Goal: Find specific page/section

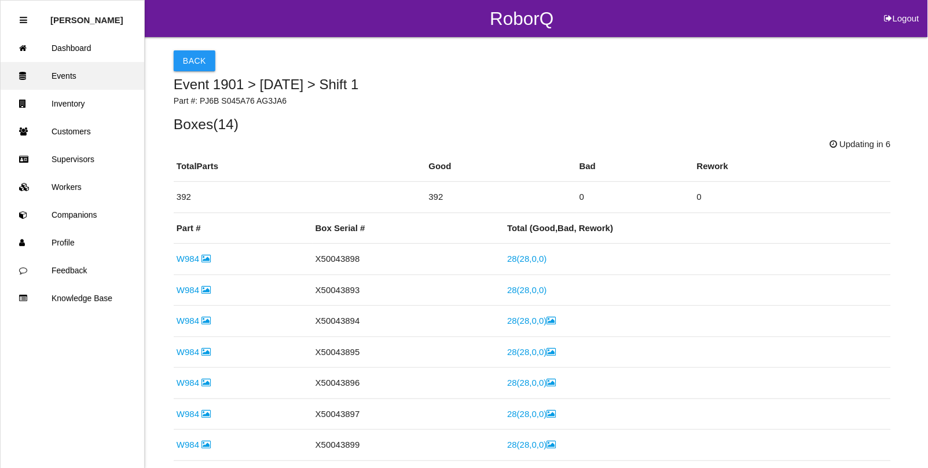
click at [74, 76] on link "Events" at bounding box center [73, 76] width 144 height 28
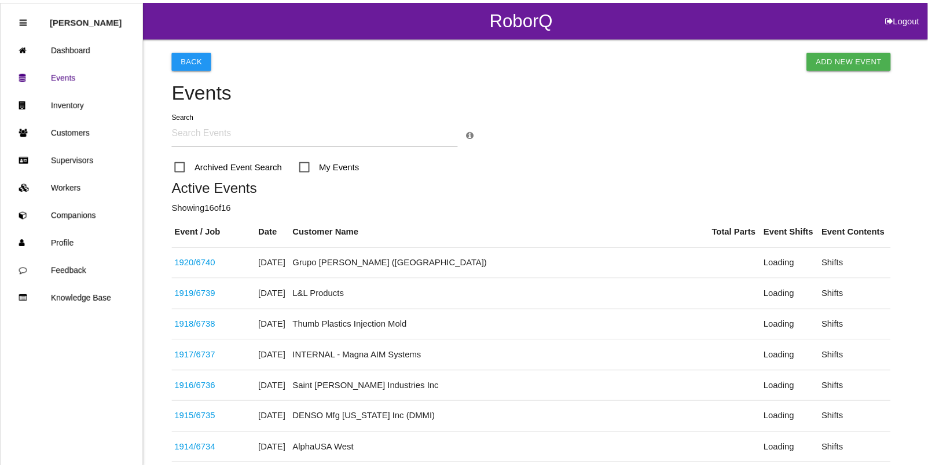
scroll to position [402, 0]
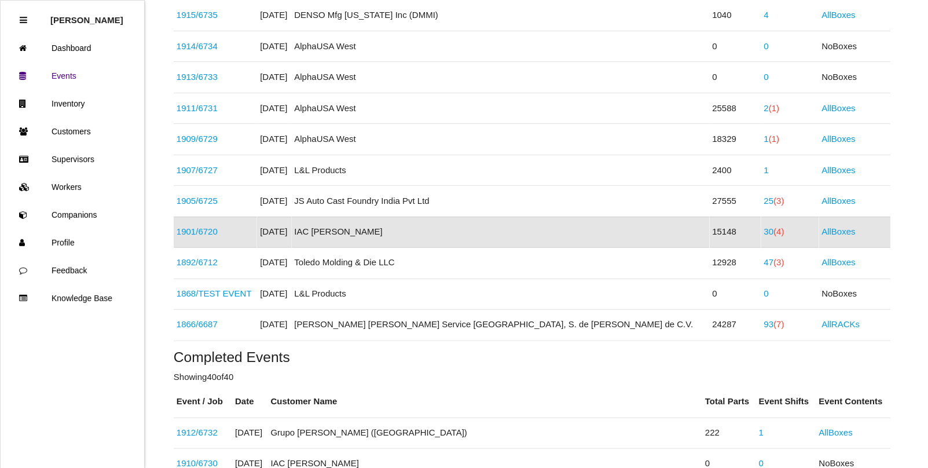
click at [774, 235] on span "(4)" at bounding box center [779, 232] width 10 height 10
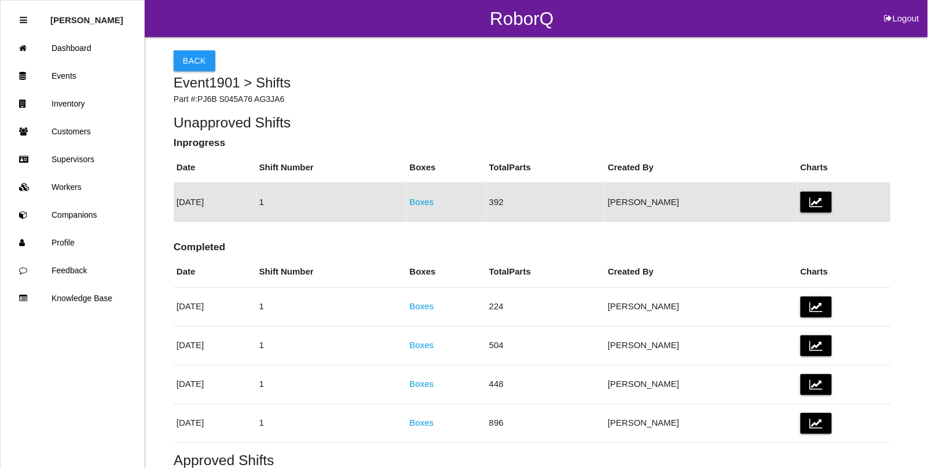
click at [434, 203] on link "Boxes" at bounding box center [422, 202] width 24 height 10
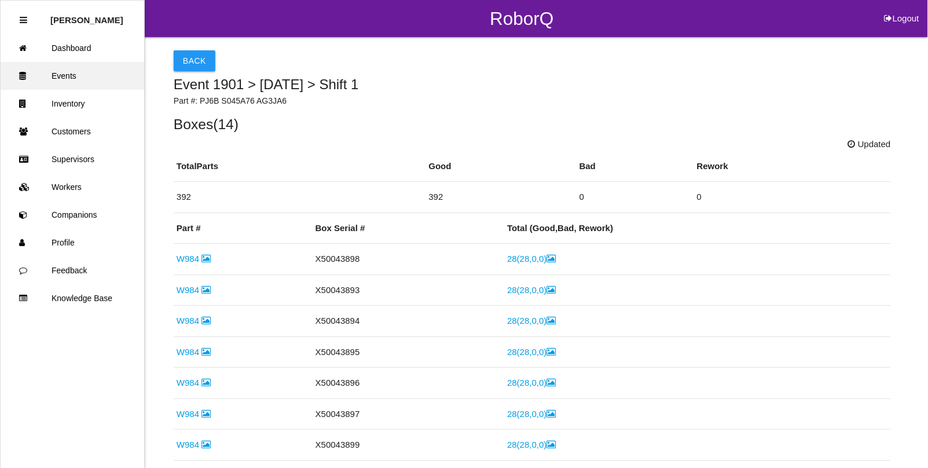
click at [81, 79] on link "Events" at bounding box center [73, 76] width 144 height 28
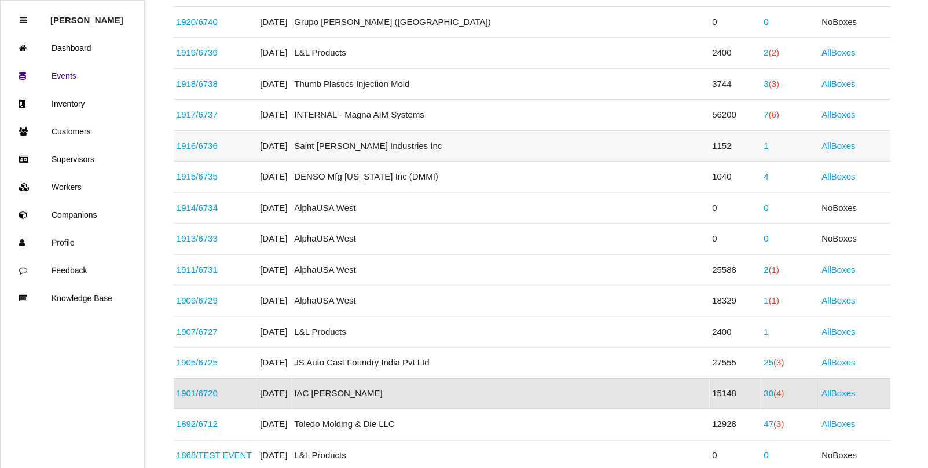
scroll to position [258, 0]
